Goal: Check status: Check status

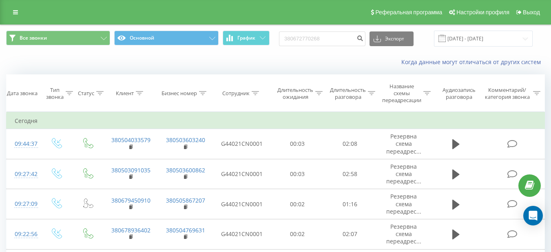
type input "380672770268"
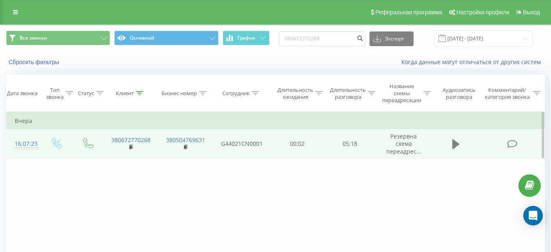
click at [458, 147] on icon at bounding box center [455, 143] width 7 height 11
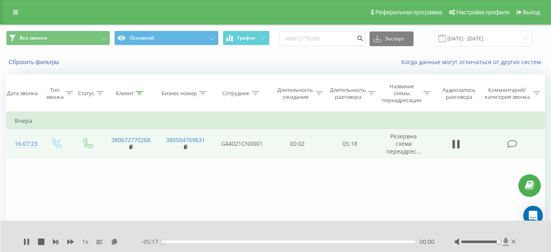
drag, startPoint x: 478, startPoint y: 241, endPoint x: 503, endPoint y: 243, distance: 24.5
click at [503, 243] on div at bounding box center [486, 241] width 63 height 8
click at [172, 241] on div "00:02" at bounding box center [288, 241] width 253 height 2
click at [186, 241] on div "00:30" at bounding box center [288, 241] width 253 height 2
click at [181, 240] on div "- 04:47 00:30 00:30" at bounding box center [287, 241] width 293 height 8
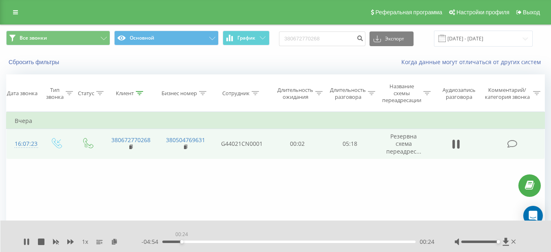
click at [181, 241] on div "00:24" at bounding box center [288, 241] width 253 height 2
click at [26, 240] on icon at bounding box center [26, 241] width 7 height 7
click at [450, 144] on button at bounding box center [456, 144] width 12 height 12
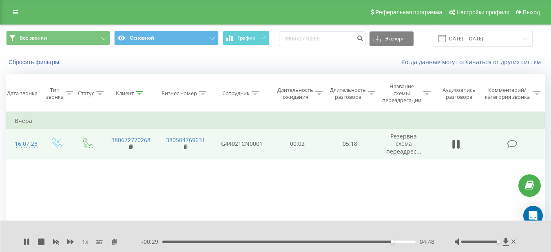
click at [263, 193] on div "Фильтровать по условию Равно Введите значение Отмена OK Фильтровать по условию …" at bounding box center [275, 203] width 539 height 183
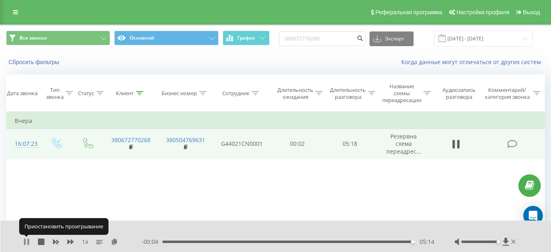
click at [26, 240] on icon at bounding box center [25, 241] width 2 height 7
